Goal: Task Accomplishment & Management: Complete application form

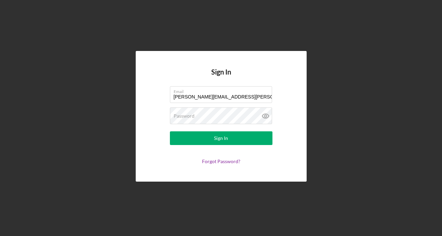
click at [185, 137] on button "Sign In" at bounding box center [221, 138] width 102 height 14
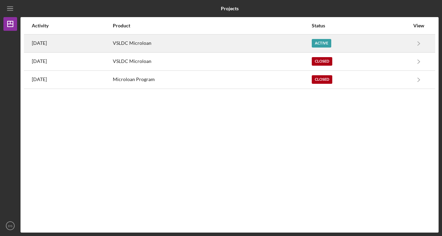
click at [166, 45] on div "VSLDC Microloan" at bounding box center [212, 43] width 198 height 17
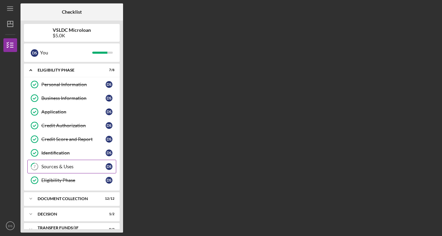
click at [64, 166] on div "Sources & Uses" at bounding box center [73, 166] width 64 height 5
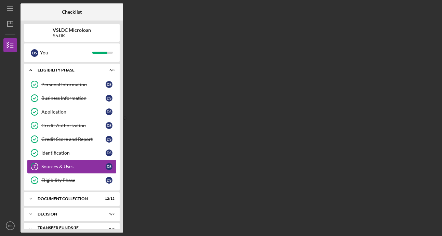
click at [64, 166] on div "Sources & Uses" at bounding box center [73, 166] width 64 height 5
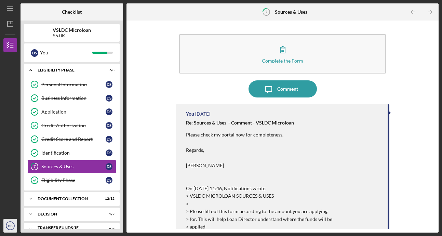
click at [6, 227] on circle "button" at bounding box center [10, 225] width 8 height 8
click at [155, 168] on div "Complete the Form Form Icon/Message Comment You [DATE] Re: Sources & Uses - Com…" at bounding box center [282, 126] width 305 height 205
click at [78, 167] on div "Sources & Uses" at bounding box center [73, 166] width 64 height 5
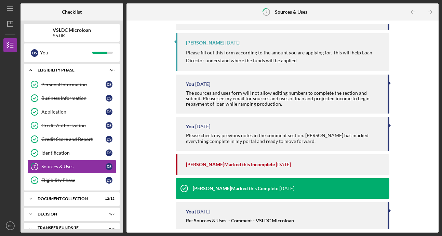
scroll to position [410, 0]
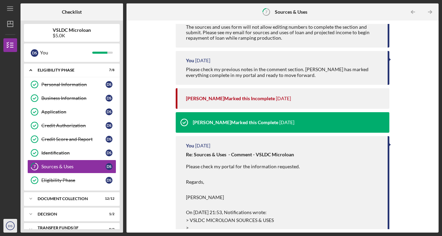
click at [9, 227] on text "DS" at bounding box center [10, 226] width 4 height 4
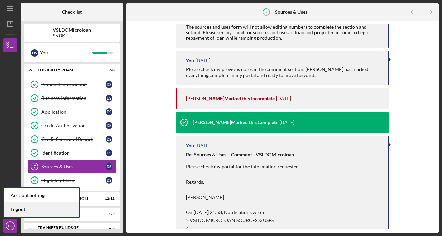
click at [21, 208] on link "Logout" at bounding box center [41, 209] width 75 height 14
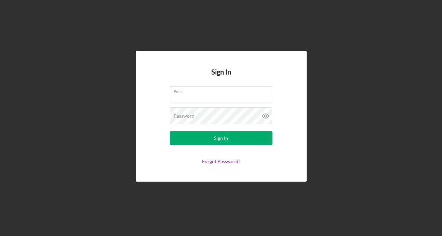
type input "[PERSON_NAME][EMAIL_ADDRESS][PERSON_NAME][DOMAIN_NAME]"
